Goal: Task Accomplishment & Management: Manage account settings

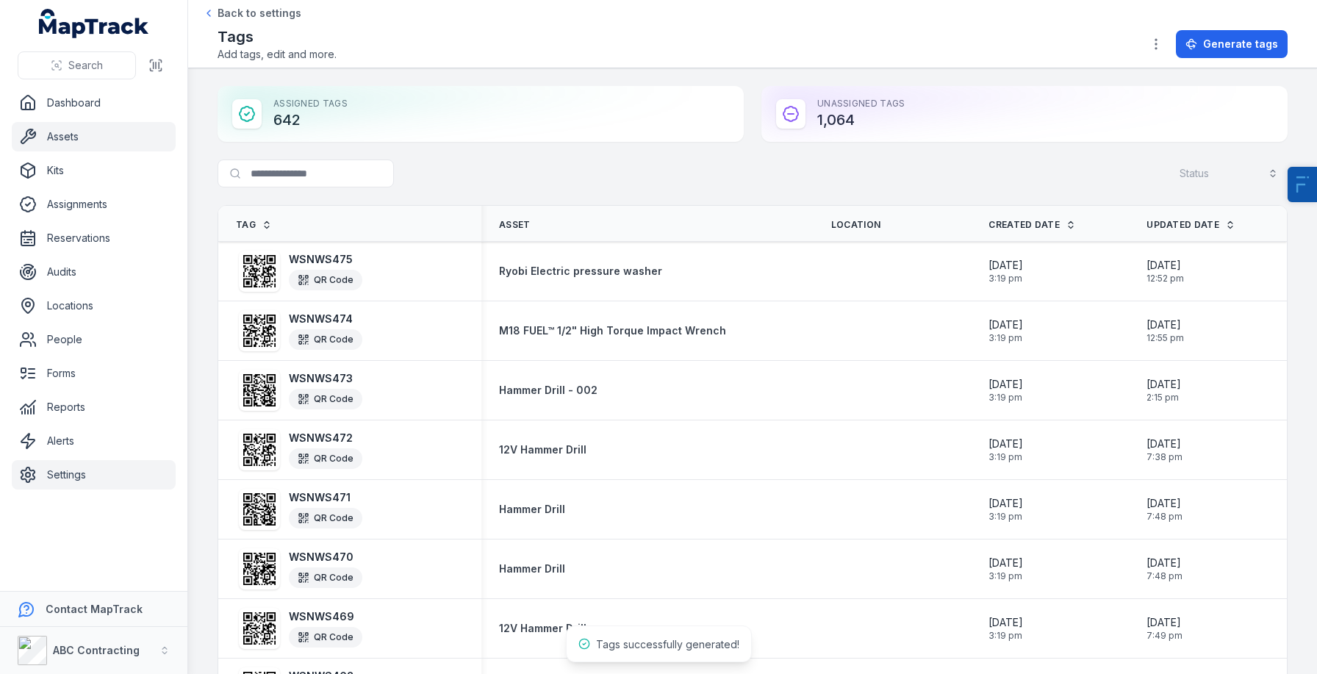
click at [35, 125] on link "Assets" at bounding box center [94, 136] width 164 height 29
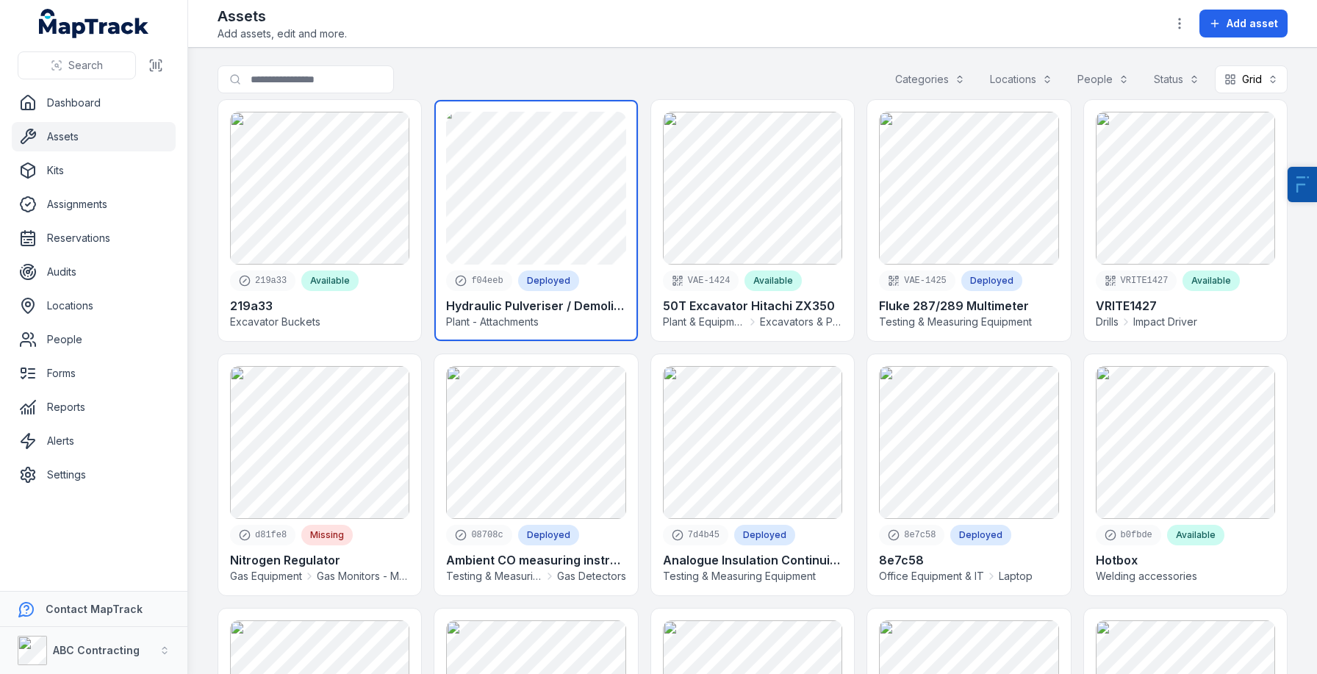
click at [507, 179] on link at bounding box center [535, 220] width 203 height 241
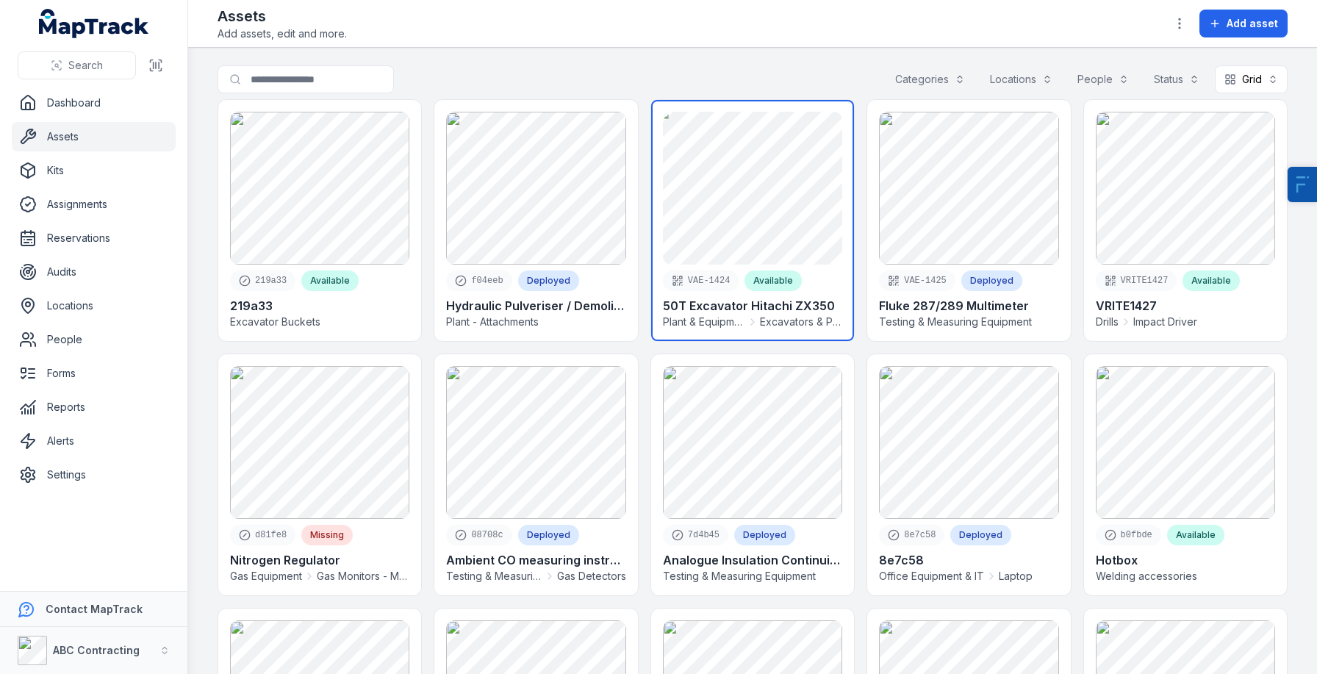
click at [665, 194] on link at bounding box center [752, 220] width 203 height 241
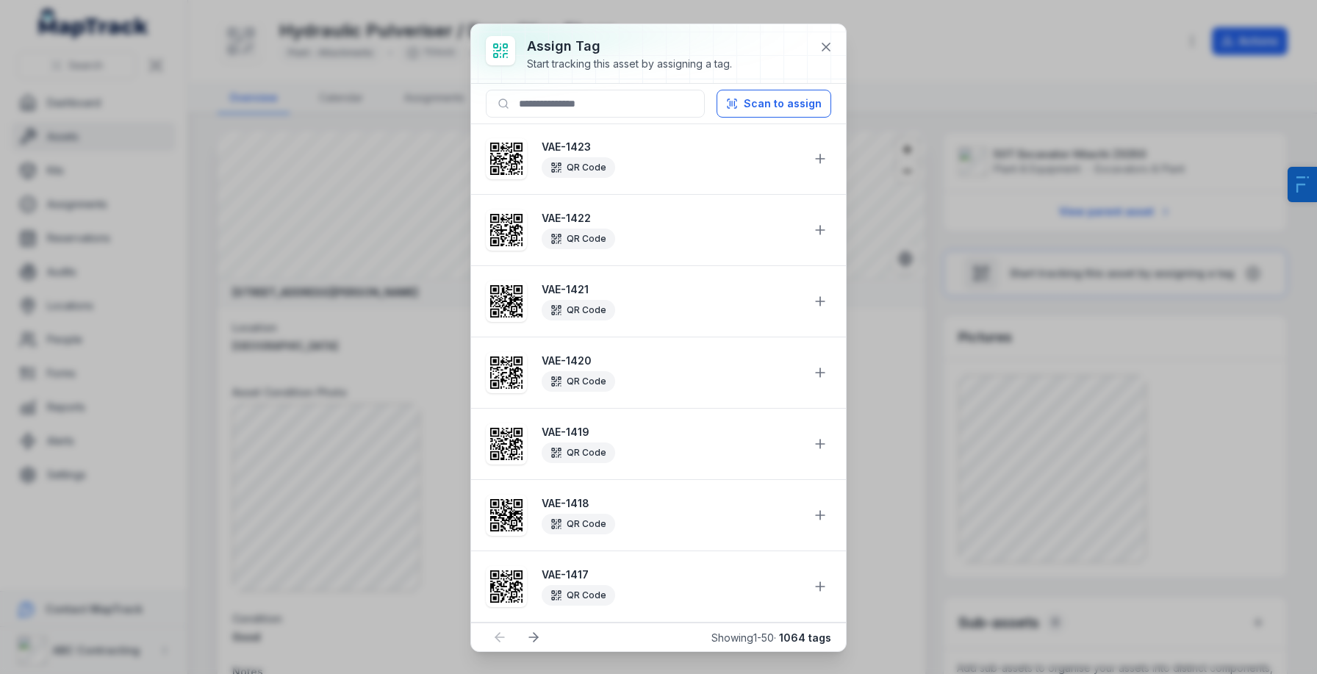
click at [548, 103] on input at bounding box center [595, 104] width 219 height 28
type input "***"
click at [811, 160] on button at bounding box center [820, 159] width 28 height 28
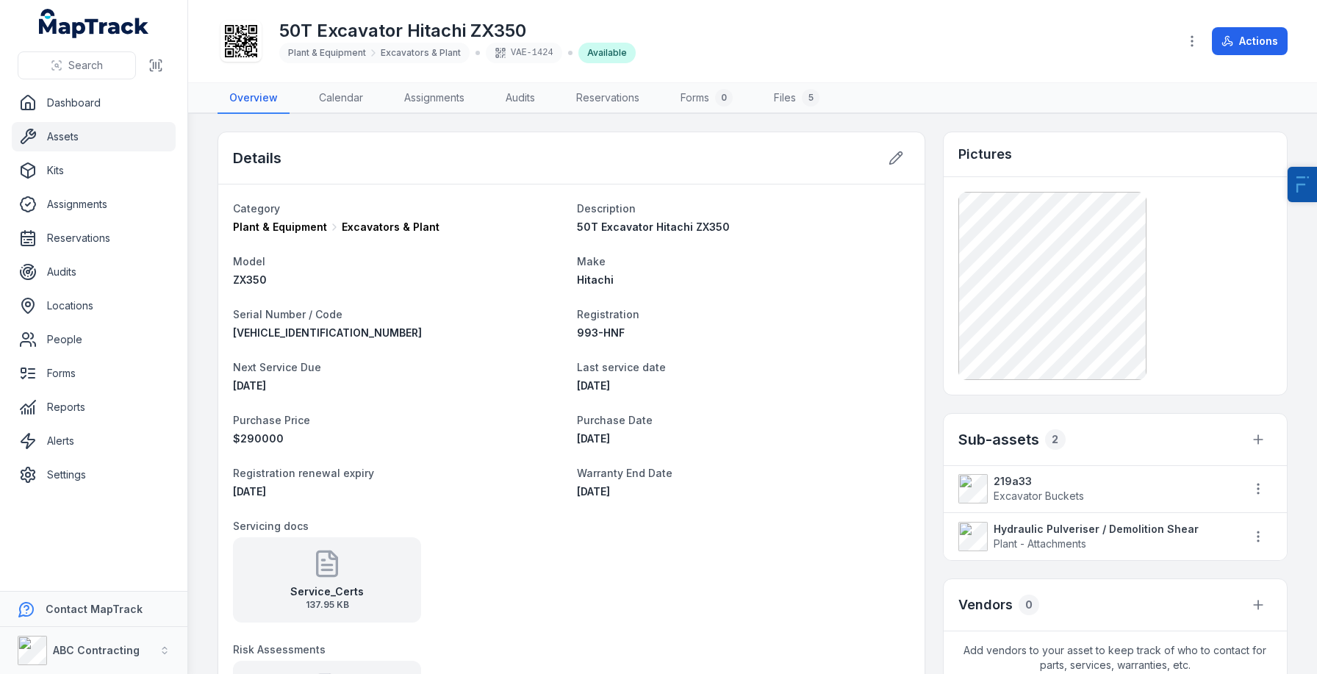
click at [254, 38] on icon at bounding box center [241, 41] width 32 height 32
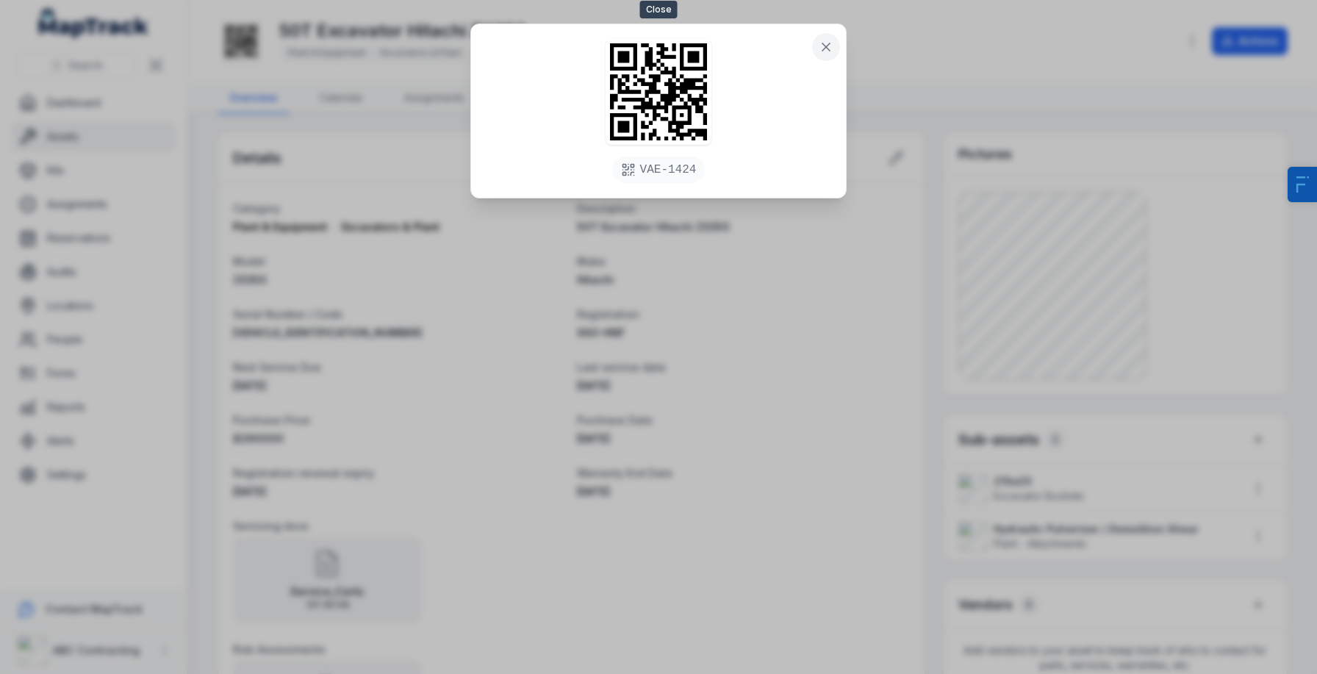
click at [828, 35] on button at bounding box center [826, 47] width 28 height 28
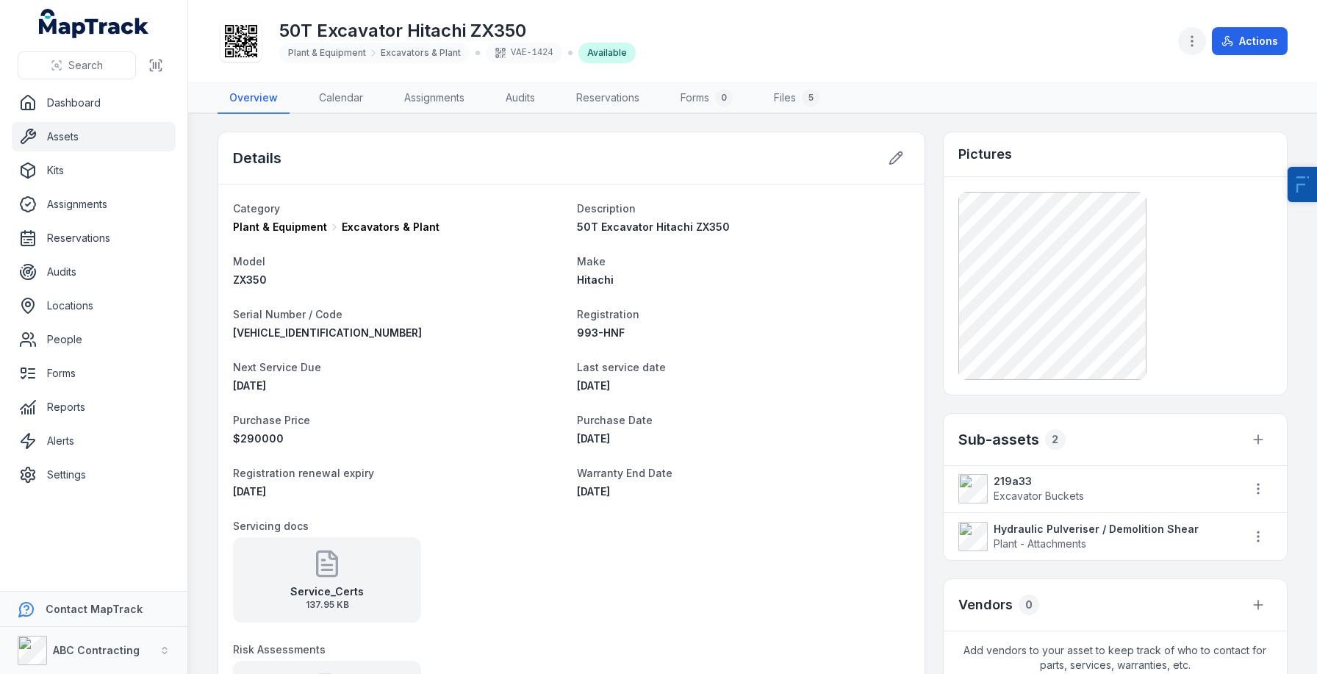
click at [1192, 31] on button "button" at bounding box center [1192, 41] width 28 height 28
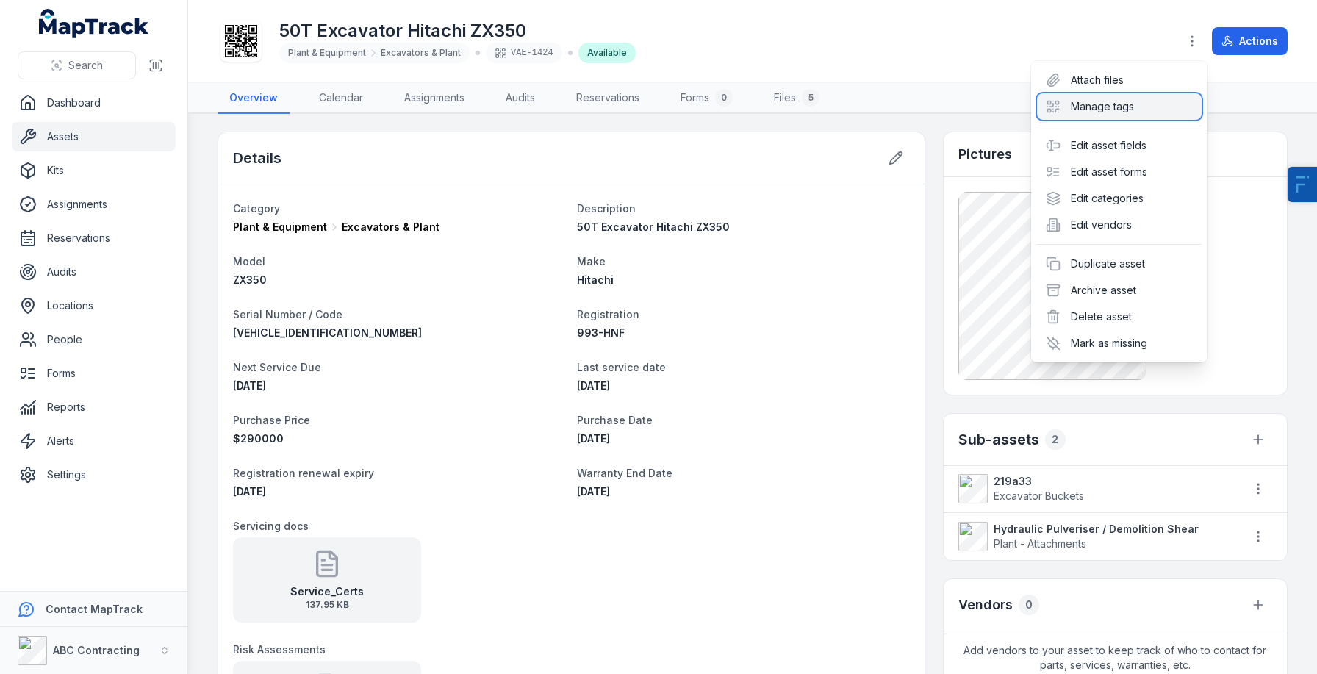
click at [1123, 118] on div "Manage tags" at bounding box center [1119, 106] width 165 height 26
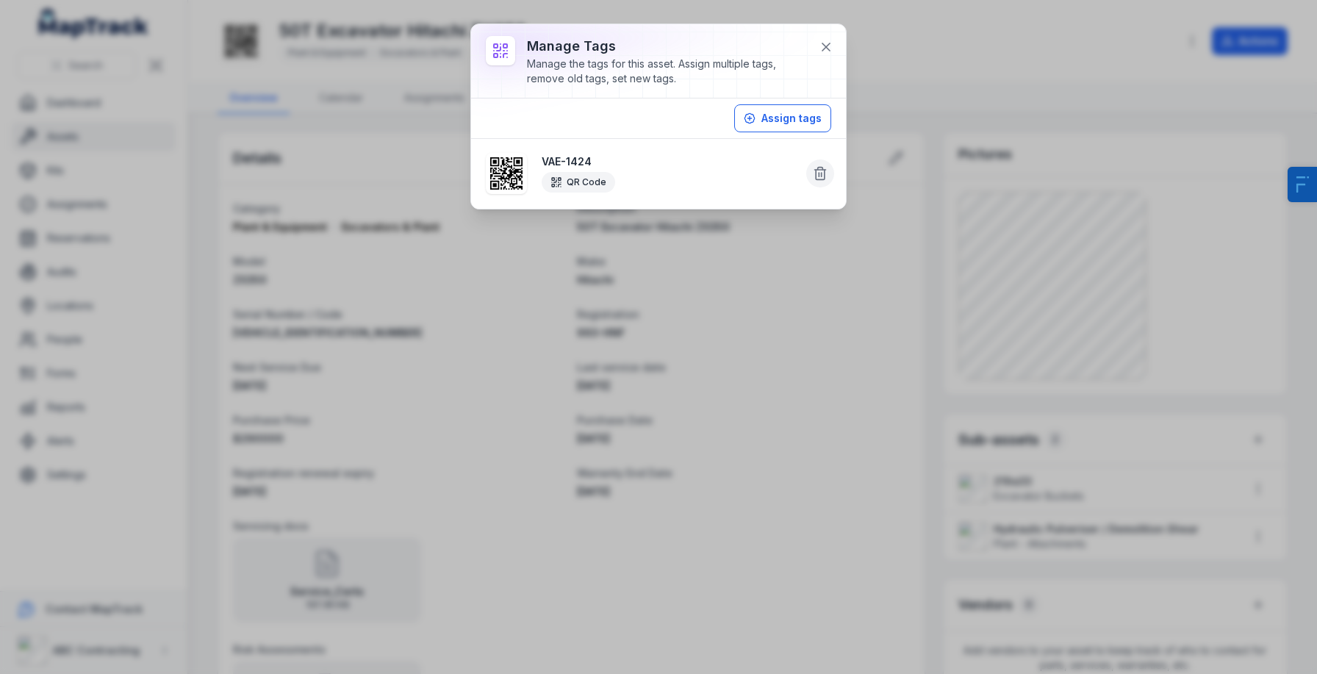
click at [821, 160] on button at bounding box center [820, 174] width 28 height 28
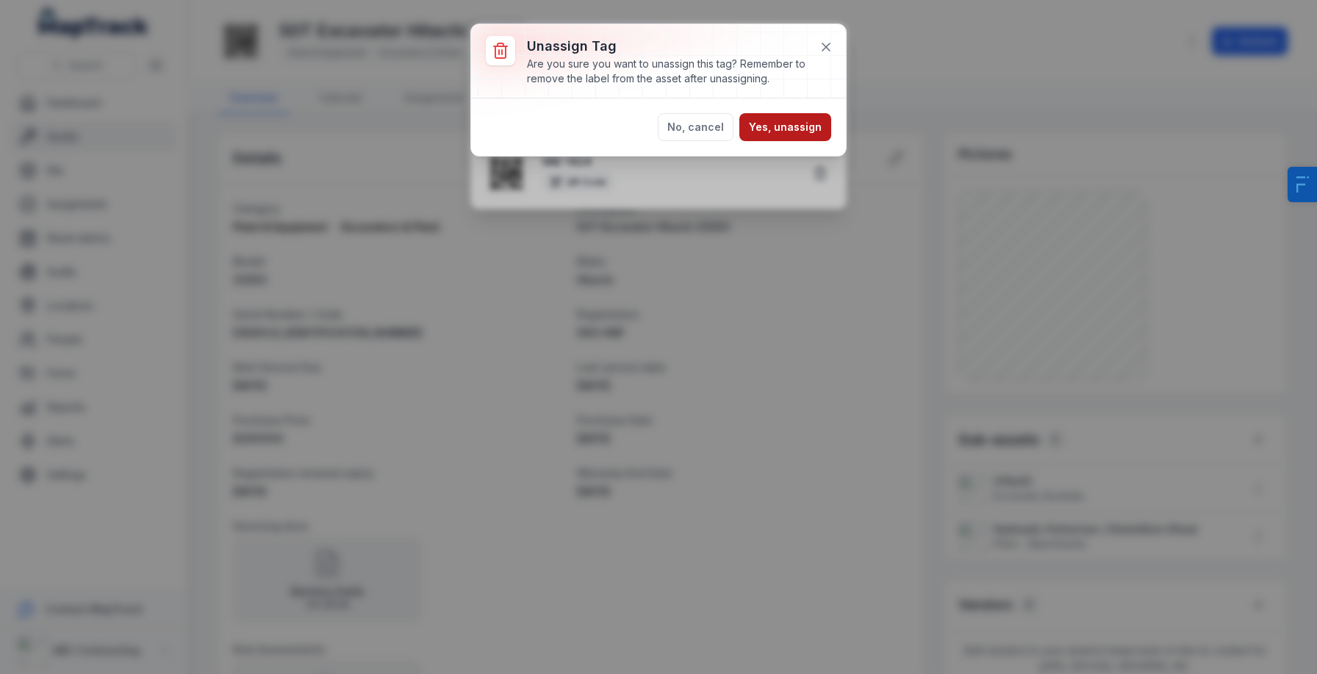
click at [763, 133] on button "Yes, unassign" at bounding box center [786, 127] width 92 height 28
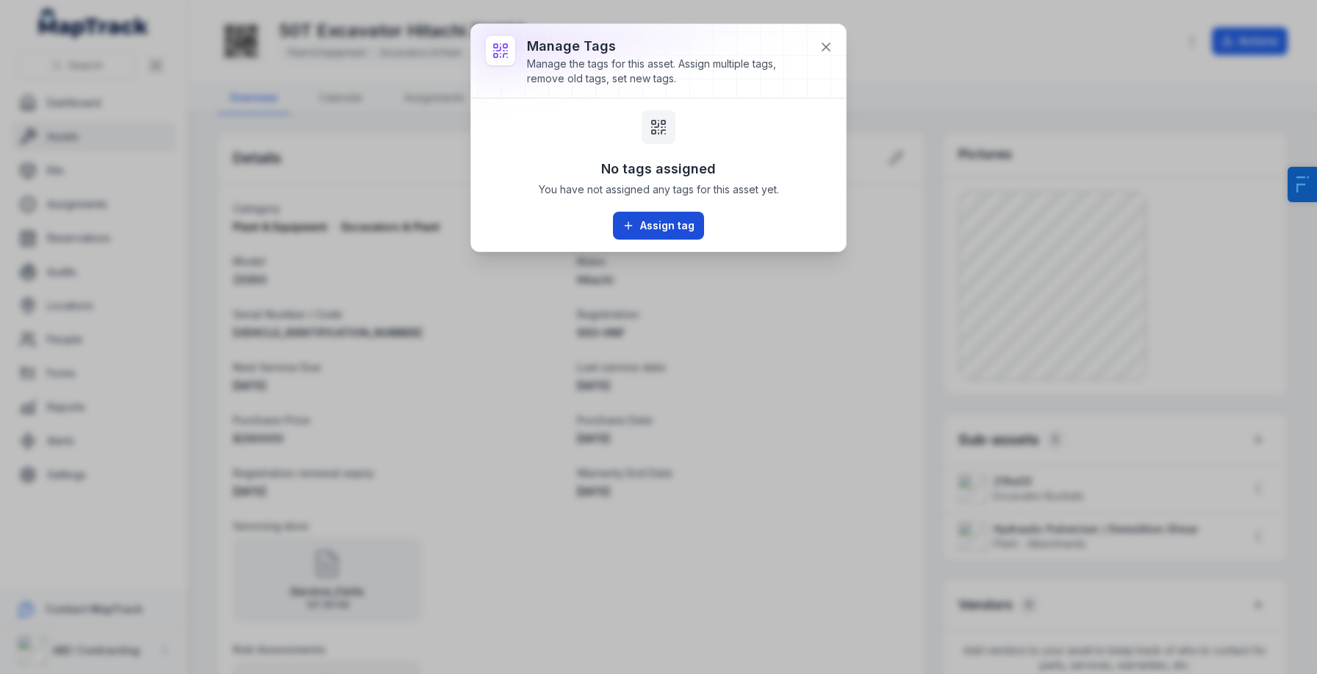
click at [626, 223] on icon at bounding box center [629, 226] width 12 height 12
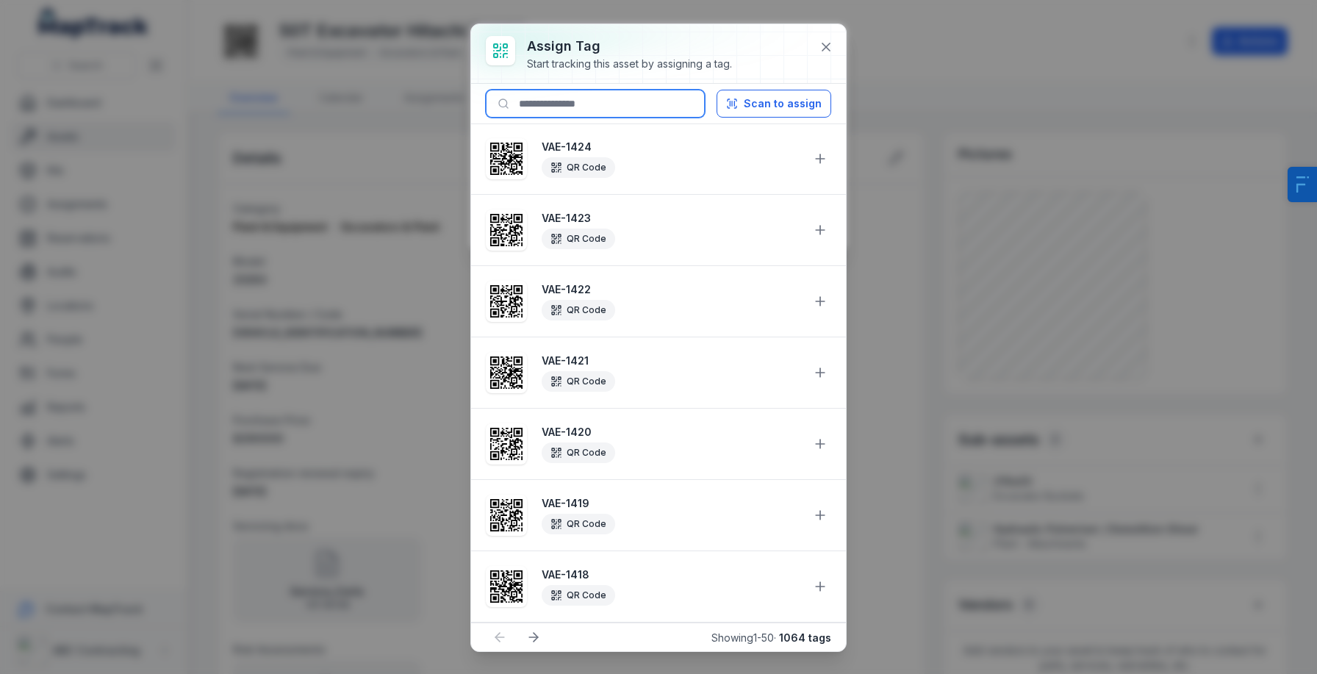
click at [588, 115] on input at bounding box center [595, 104] width 219 height 28
type input "***"
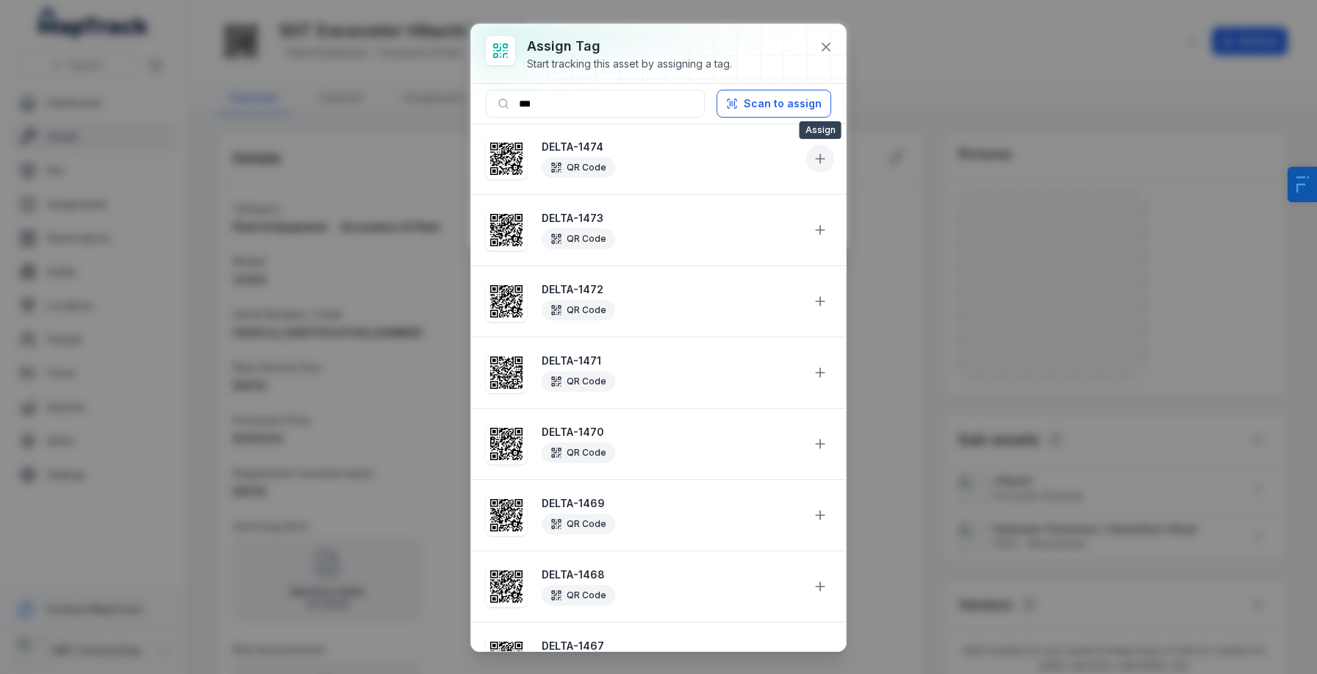
click at [812, 151] on button at bounding box center [820, 159] width 28 height 28
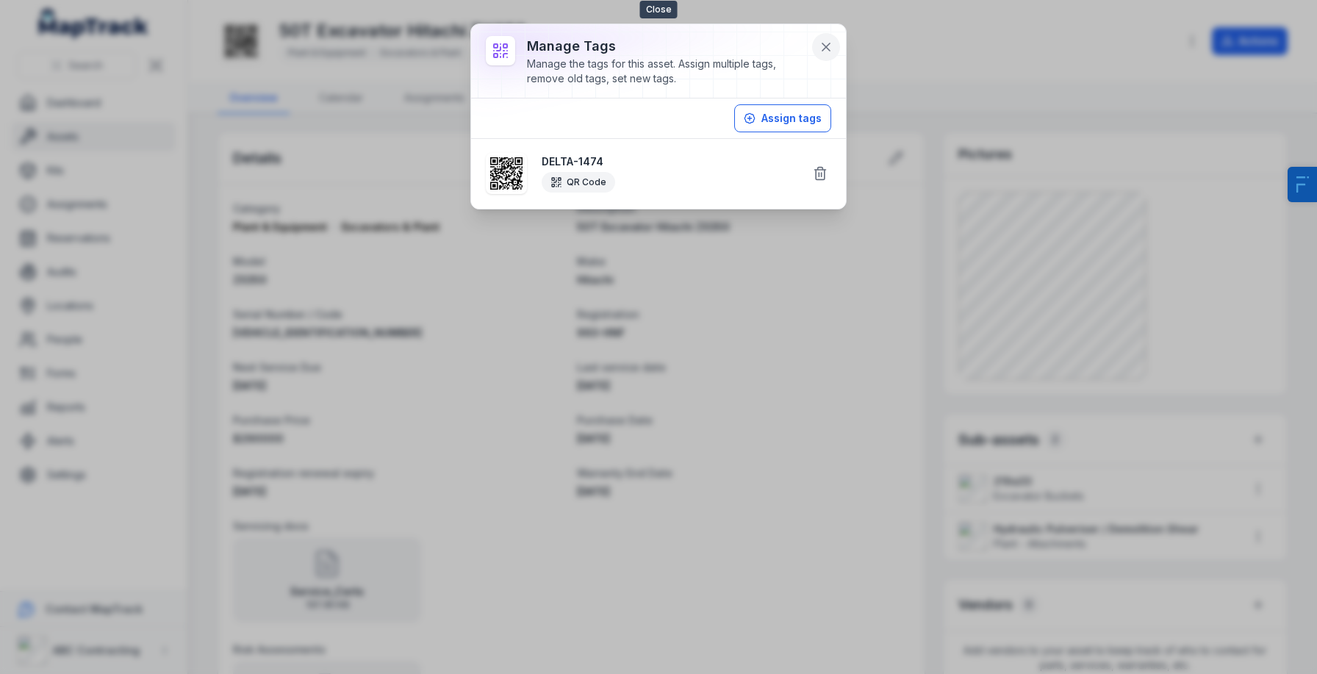
click at [837, 51] on button at bounding box center [826, 47] width 28 height 28
